Goal: Find specific page/section: Find specific page/section

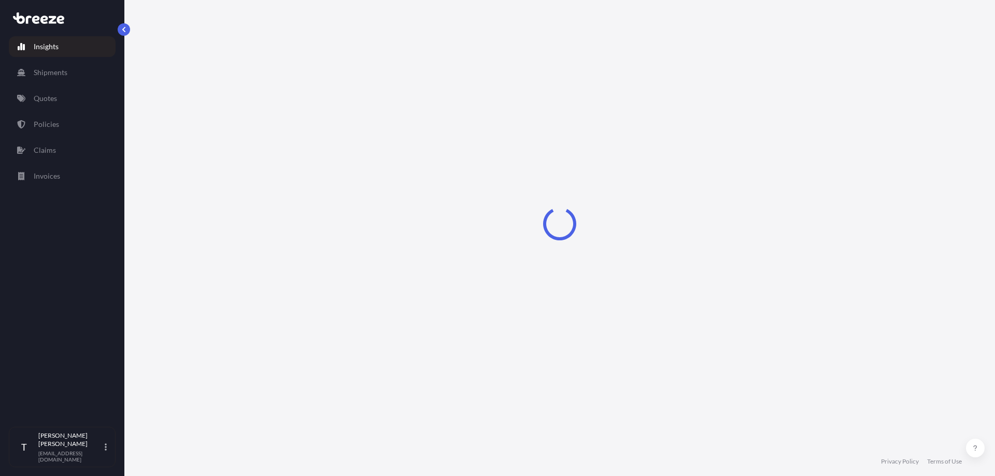
select select "2025"
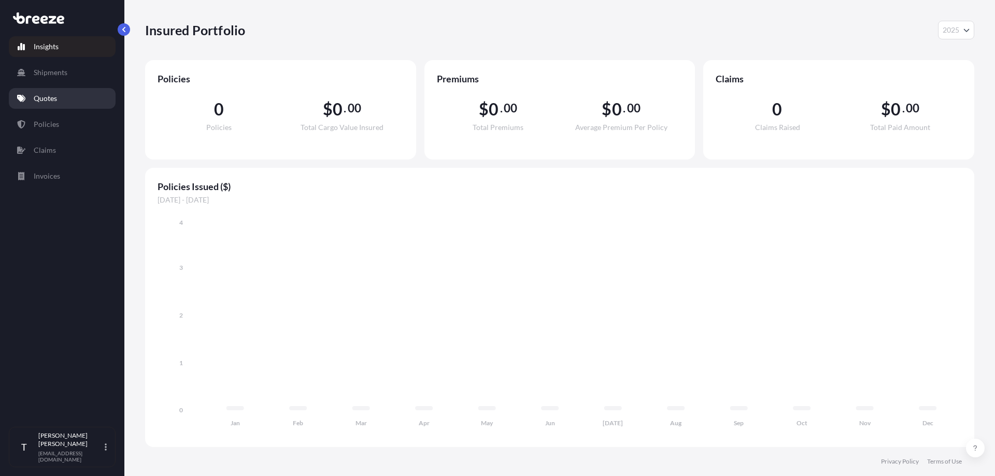
click at [40, 96] on p "Quotes" at bounding box center [45, 98] width 23 height 10
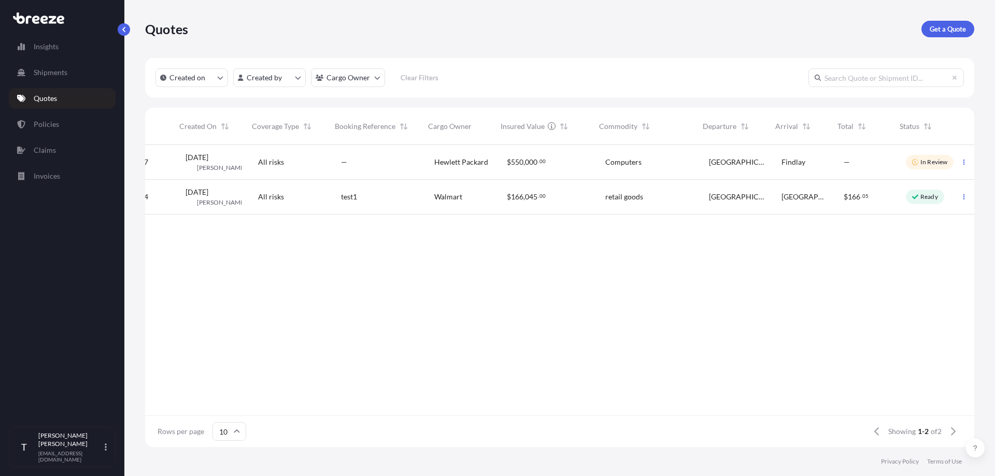
scroll to position [0, 47]
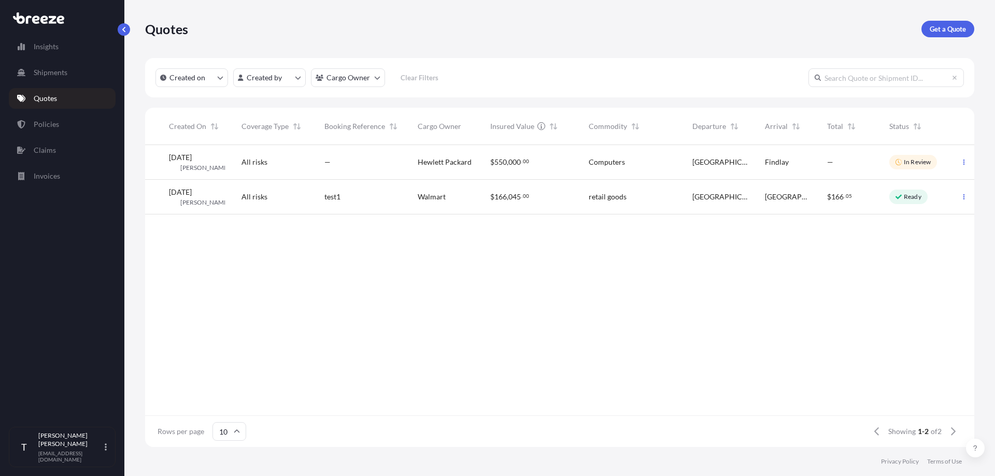
click at [428, 257] on div "501147 [DATE] TP [PERSON_NAME] All risks — Hewlett Packard $ 550 , 000 . 00 Com…" at bounding box center [536, 280] width 876 height 271
